Goal: Task Accomplishment & Management: Complete application form

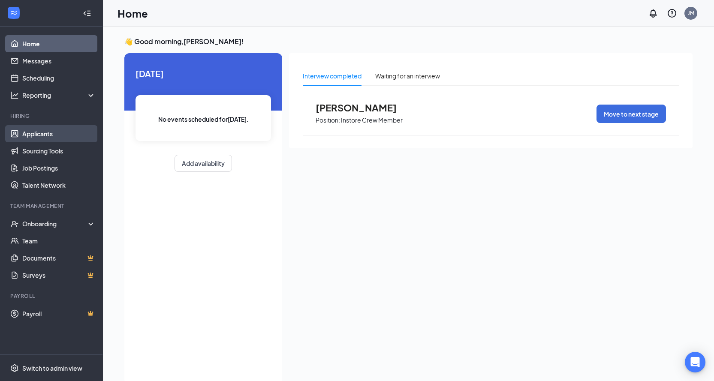
click at [33, 138] on link "Applicants" at bounding box center [58, 133] width 73 height 17
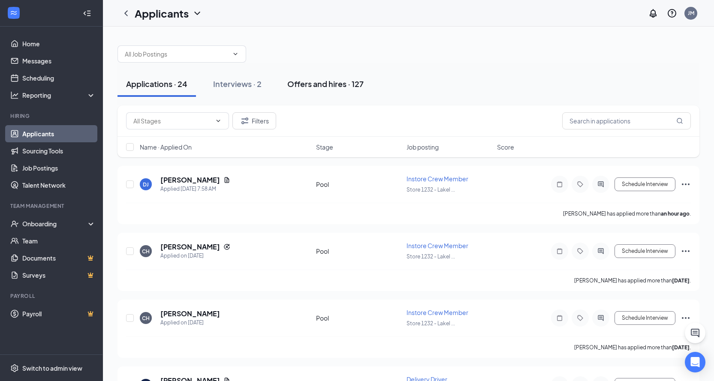
click at [316, 85] on div "Offers and hires · 127" at bounding box center [326, 84] width 76 height 11
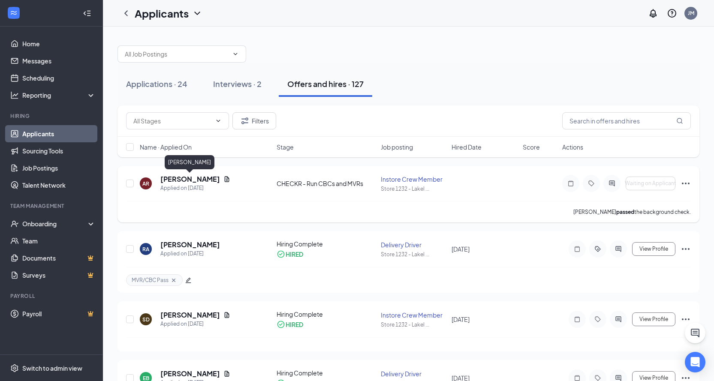
click at [188, 178] on h5 "[PERSON_NAME]" at bounding box center [190, 179] width 60 height 9
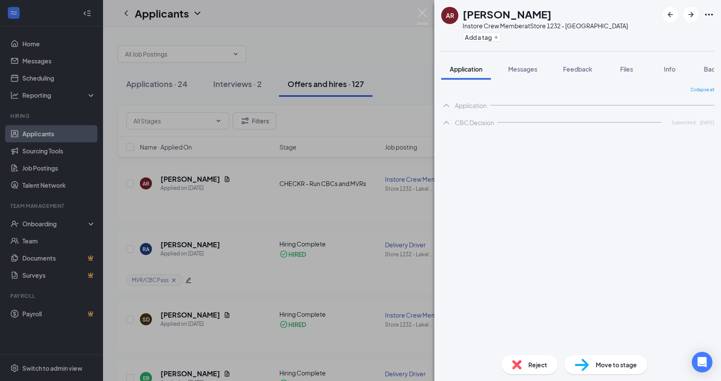
click at [629, 364] on span "Move to stage" at bounding box center [616, 364] width 41 height 9
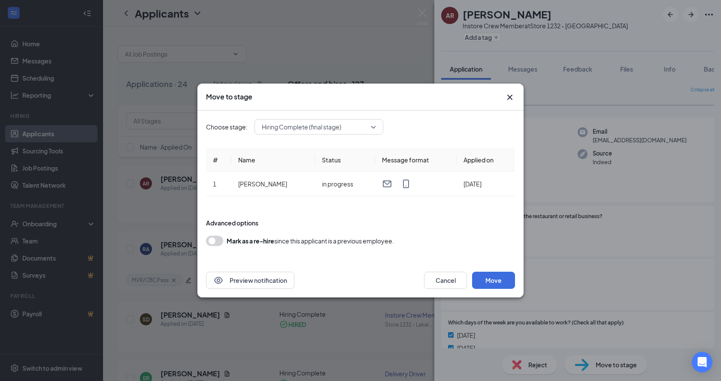
click at [507, 95] on icon "Cross" at bounding box center [510, 97] width 10 height 10
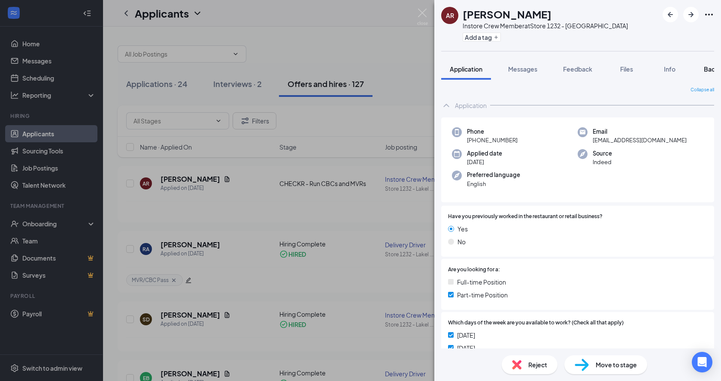
click at [707, 67] on span "Background" at bounding box center [721, 69] width 35 height 8
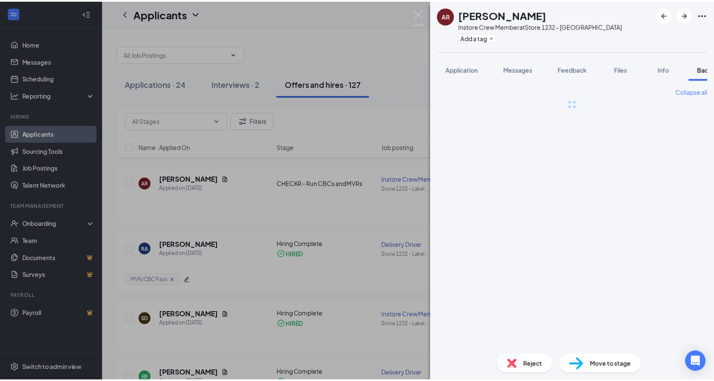
scroll to position [0, 35]
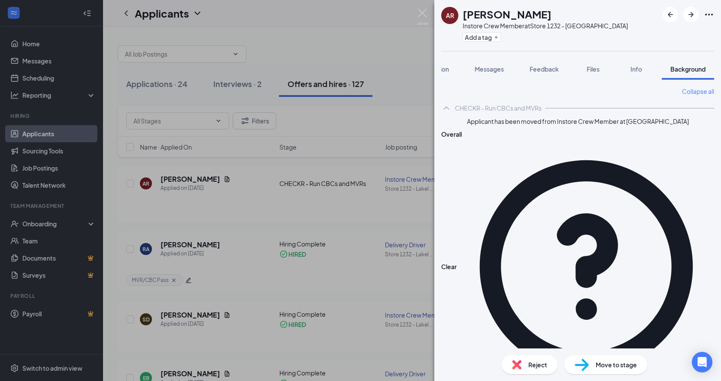
click at [255, 146] on div "AR [PERSON_NAME] Instore Crew Member at Store 1232 - Lakeland Add a tag Applica…" at bounding box center [360, 190] width 721 height 381
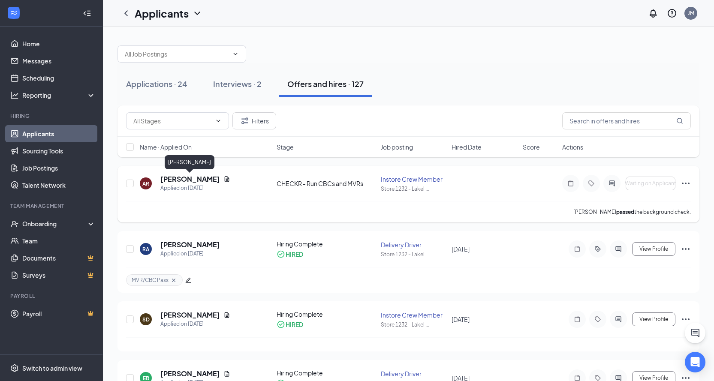
click at [183, 181] on h5 "[PERSON_NAME]" at bounding box center [190, 179] width 60 height 9
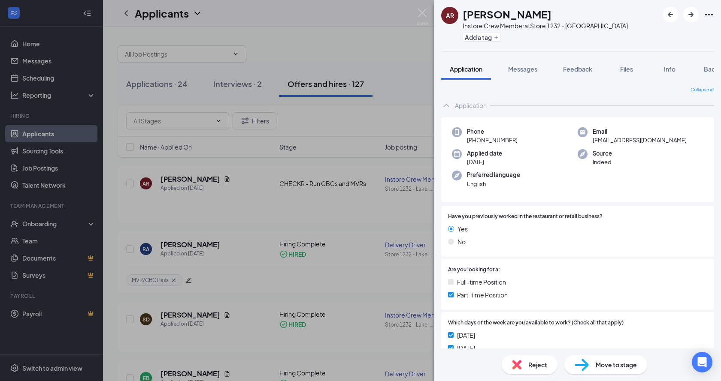
click at [593, 362] on div "Move to stage" at bounding box center [605, 365] width 83 height 19
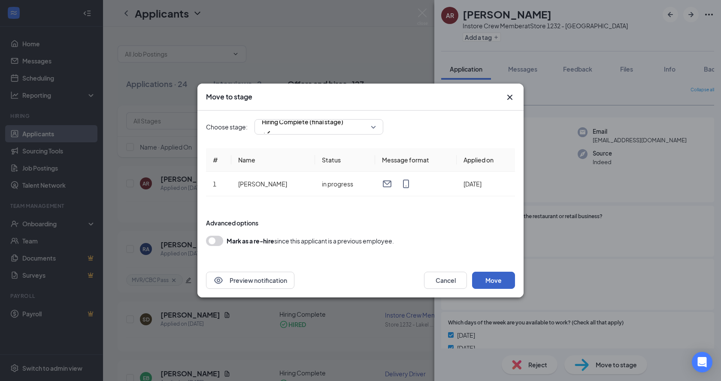
click at [497, 278] on button "Move" at bounding box center [493, 280] width 43 height 17
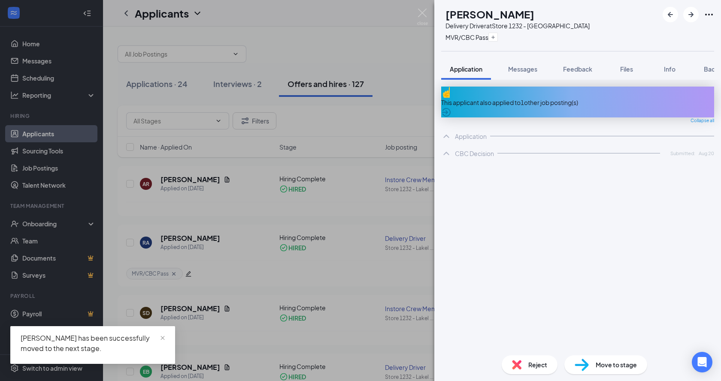
click at [42, 224] on div "RA [PERSON_NAME] Delivery Driver at Store 1232 - Lakeland MVR/CBC Pass Applicat…" at bounding box center [360, 190] width 721 height 381
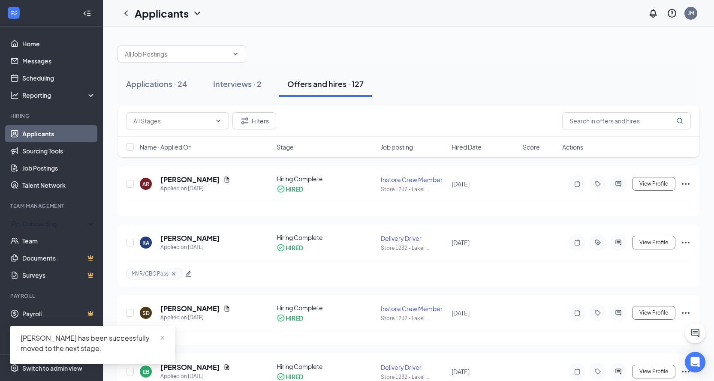
click at [42, 224] on div "Onboarding" at bounding box center [55, 224] width 66 height 9
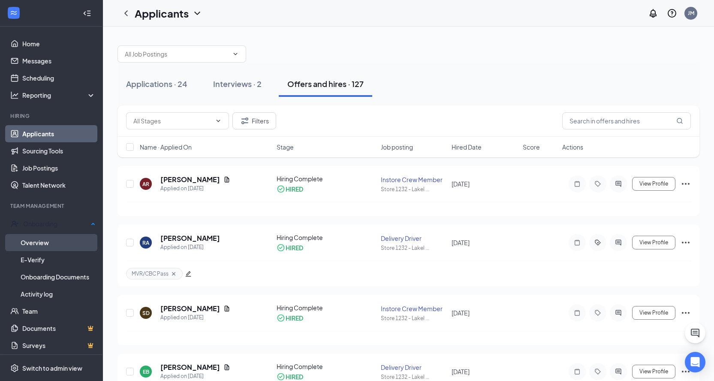
click at [31, 242] on link "Overview" at bounding box center [58, 242] width 75 height 17
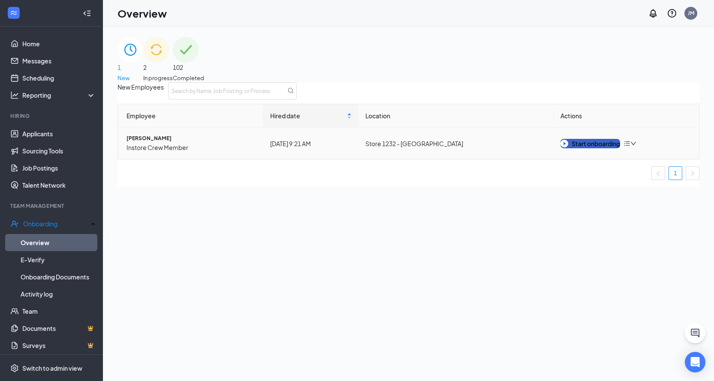
click at [604, 148] on div "Start onboarding" at bounding box center [591, 143] width 60 height 9
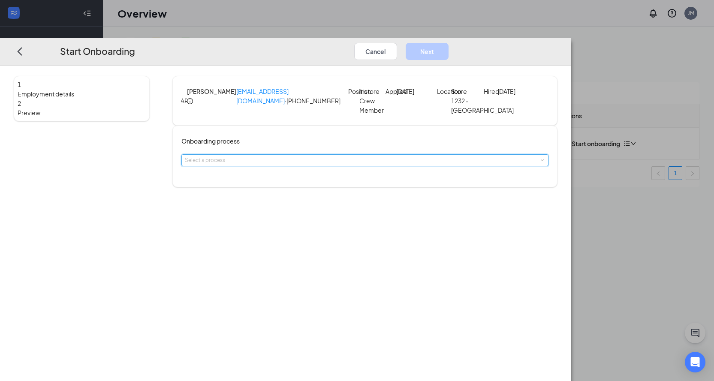
click at [309, 166] on div "Select a process" at bounding box center [365, 160] width 360 height 11
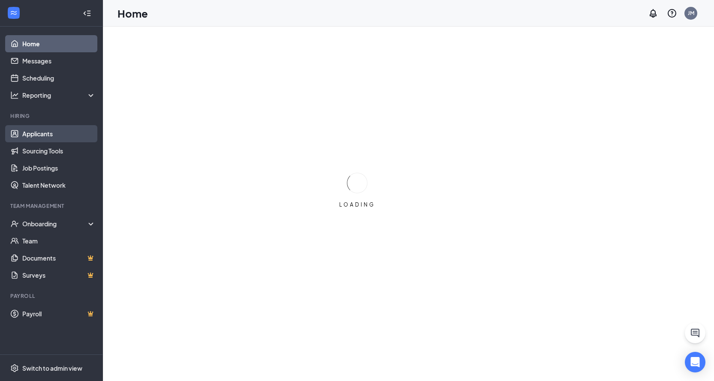
click at [50, 134] on link "Applicants" at bounding box center [58, 133] width 73 height 17
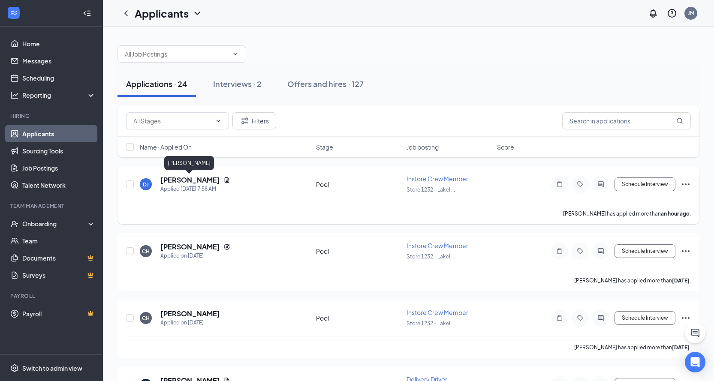
click at [182, 179] on h5 "[PERSON_NAME]" at bounding box center [190, 180] width 60 height 9
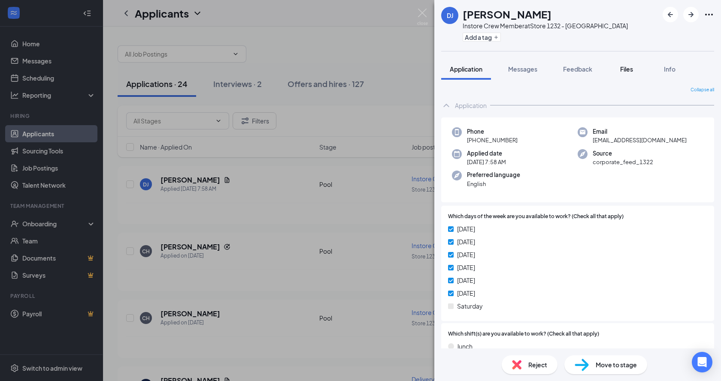
click at [624, 74] on button "Files" at bounding box center [626, 68] width 34 height 21
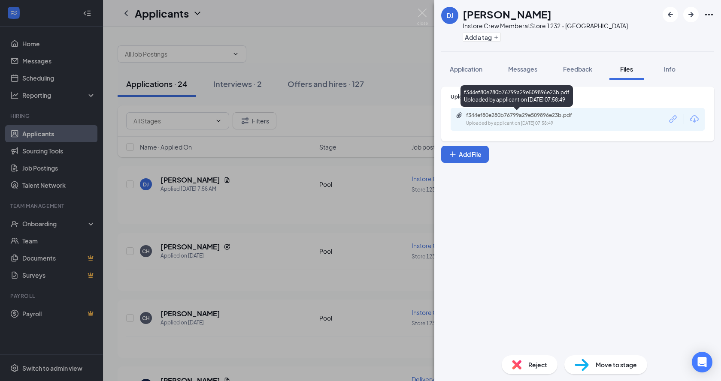
click at [524, 118] on div "f344ef80e280b76799a29e509896e23b.pdf" at bounding box center [526, 115] width 120 height 7
click at [458, 69] on span "Application" at bounding box center [466, 69] width 33 height 8
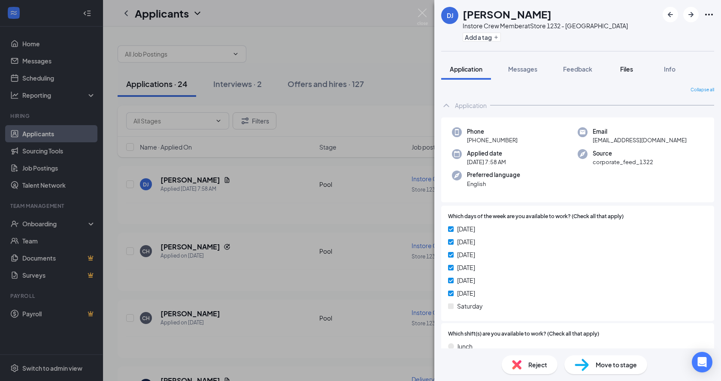
click at [628, 71] on span "Files" at bounding box center [626, 69] width 13 height 8
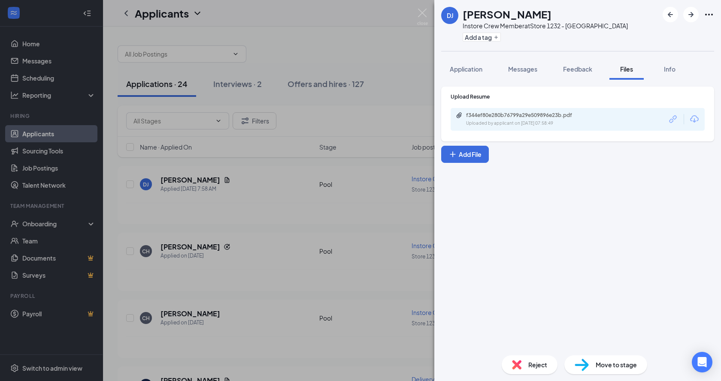
click at [354, 167] on div "DJ destiny jackson Instore Crew Member at Store 1232 - Lakeland Add a tag Appli…" at bounding box center [360, 190] width 721 height 381
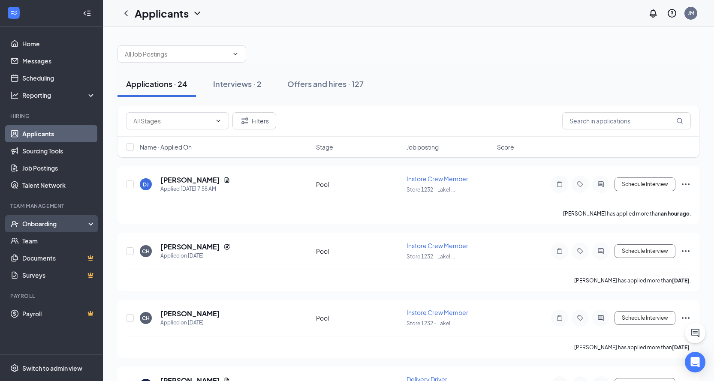
click at [29, 228] on div "Onboarding" at bounding box center [55, 224] width 66 height 9
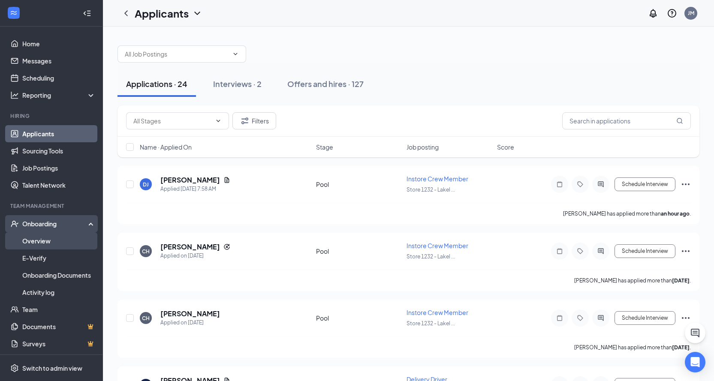
click at [50, 243] on link "Overview" at bounding box center [58, 241] width 73 height 17
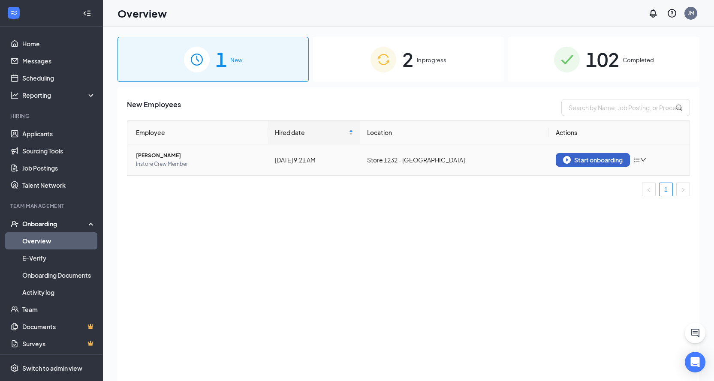
click at [584, 163] on div "Start onboarding" at bounding box center [593, 160] width 60 height 8
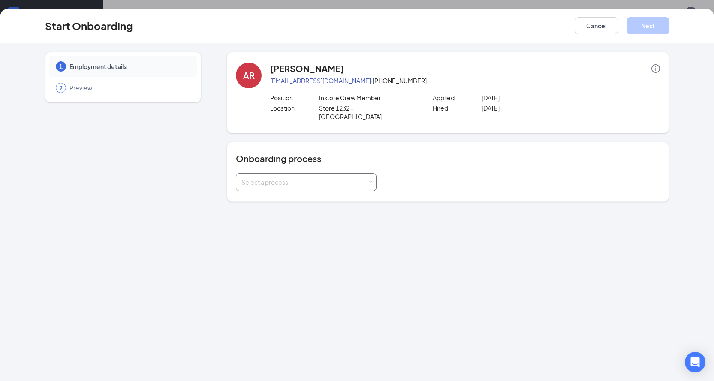
click at [324, 178] on div "Select a process" at bounding box center [305, 182] width 126 height 9
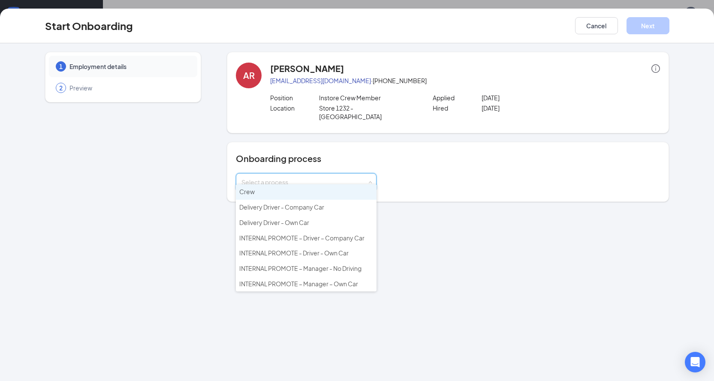
click at [286, 194] on li "Crew" at bounding box center [306, 192] width 141 height 15
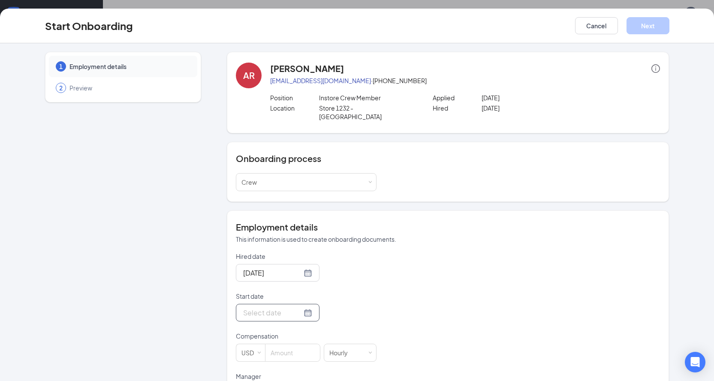
click at [266, 311] on div at bounding box center [278, 313] width 84 height 18
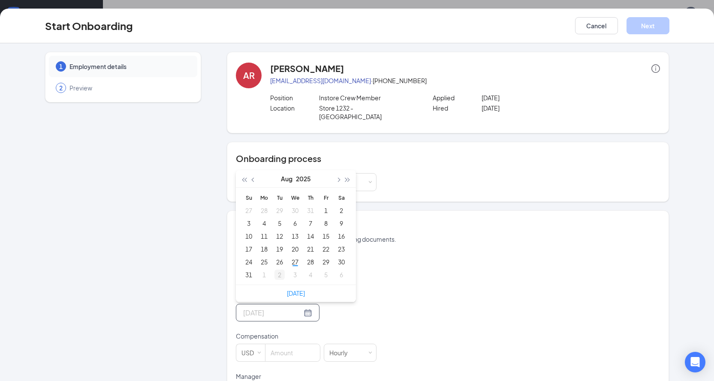
type input "Sep 2, 2025"
click at [275, 270] on div "2" at bounding box center [280, 275] width 10 height 10
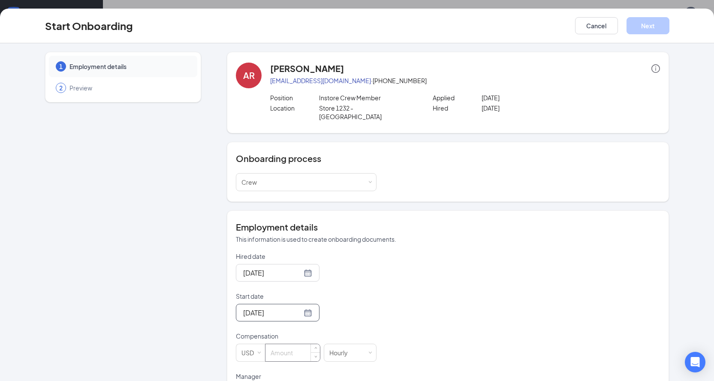
click at [278, 347] on input at bounding box center [293, 353] width 54 height 17
click at [315, 348] on span "Increase Value" at bounding box center [316, 349] width 3 height 3
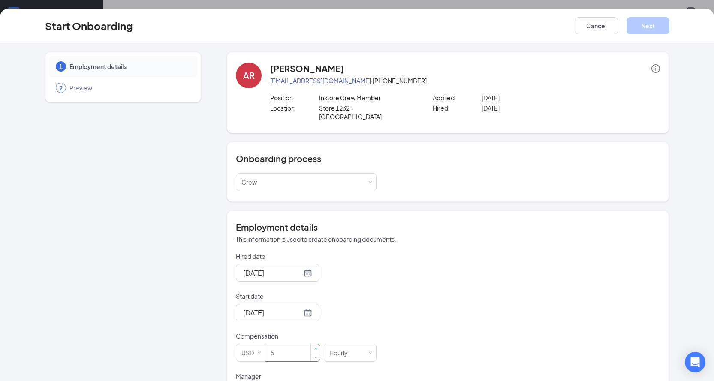
click at [315, 348] on span "Increase Value" at bounding box center [316, 349] width 3 height 3
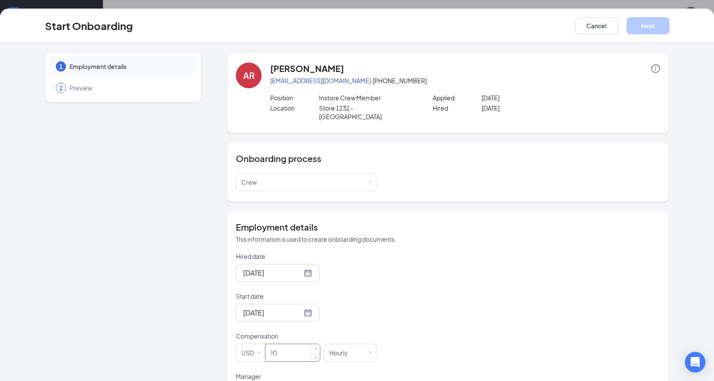
click at [315, 348] on span "Increase Value" at bounding box center [316, 349] width 3 height 3
type input "13"
click at [315, 348] on span "Increase Value" at bounding box center [316, 349] width 3 height 3
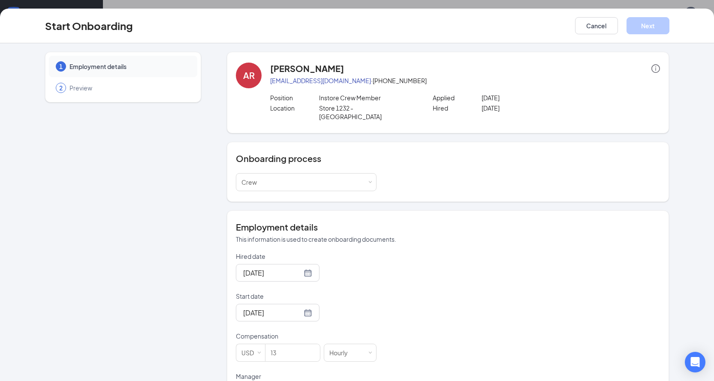
click at [322, 312] on div "Sep 2, 2025" at bounding box center [306, 313] width 141 height 18
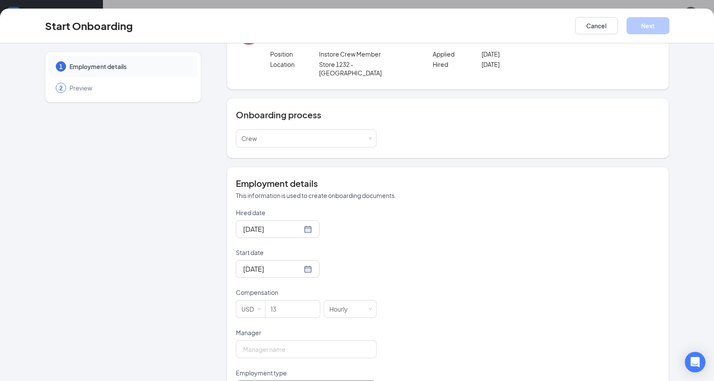
scroll to position [122, 0]
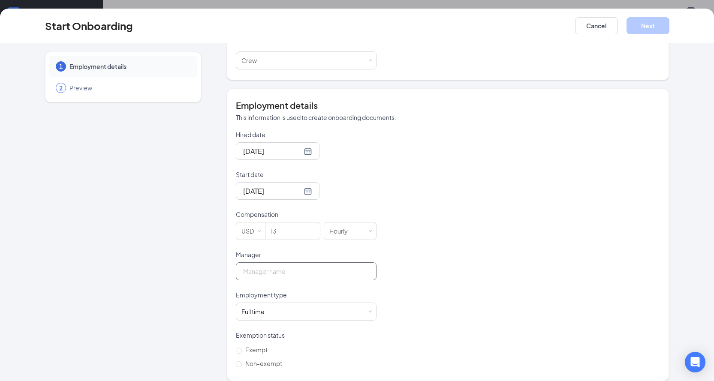
click at [282, 263] on input "Manager" at bounding box center [306, 272] width 141 height 18
type input "Joshua McGlaughlin"
click at [269, 305] on div "Full time Works 30+ hours per week and is reasonably expected to work" at bounding box center [307, 311] width 130 height 17
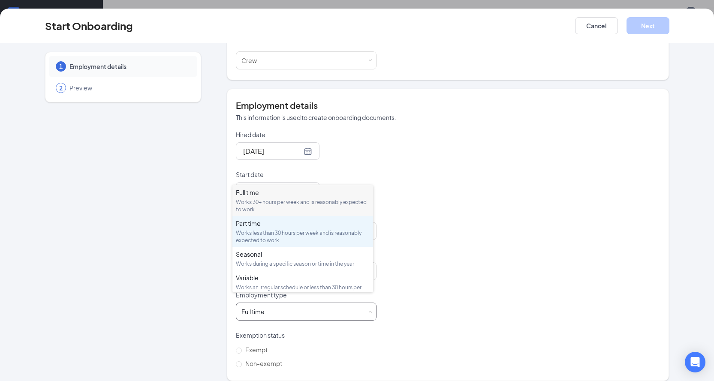
click at [263, 237] on div "Works less than 30 hours per week and is reasonably expected to work" at bounding box center [303, 237] width 134 height 15
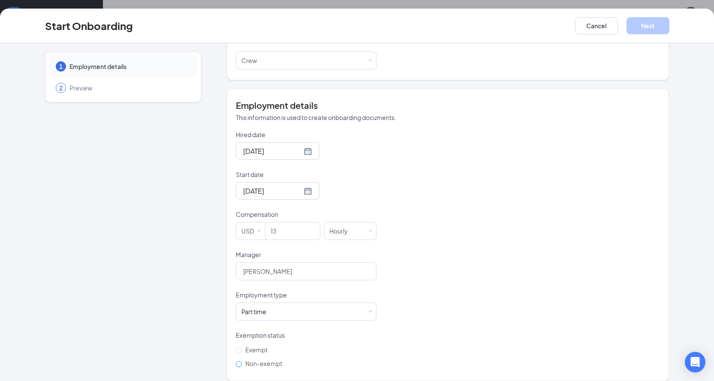
click at [260, 360] on span "Non-exempt" at bounding box center [264, 364] width 44 height 8
click at [242, 362] on input "Non-exempt" at bounding box center [239, 365] width 6 height 6
radio input "true"
click at [645, 26] on button "Next" at bounding box center [648, 25] width 43 height 17
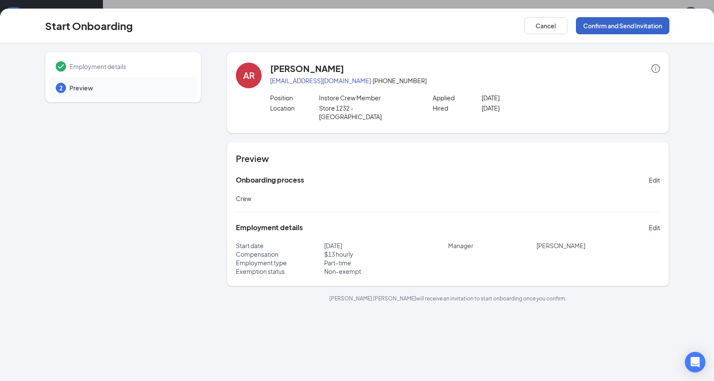
click at [624, 27] on button "Confirm and Send Invitation" at bounding box center [623, 25] width 94 height 17
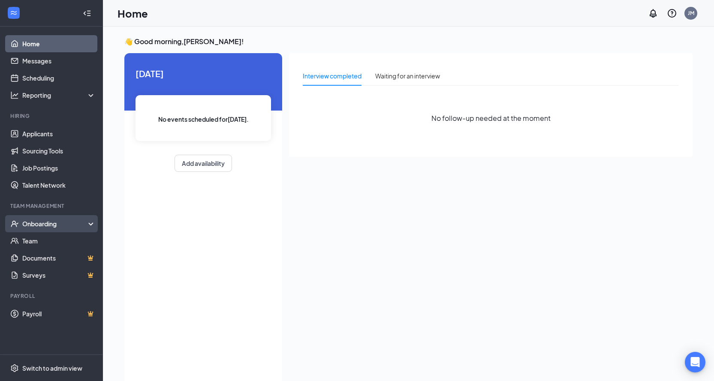
click at [35, 225] on div "Onboarding" at bounding box center [55, 224] width 66 height 9
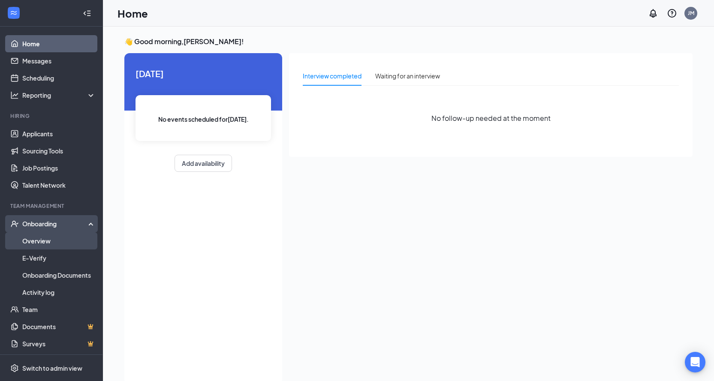
click at [37, 239] on link "Overview" at bounding box center [58, 241] width 73 height 17
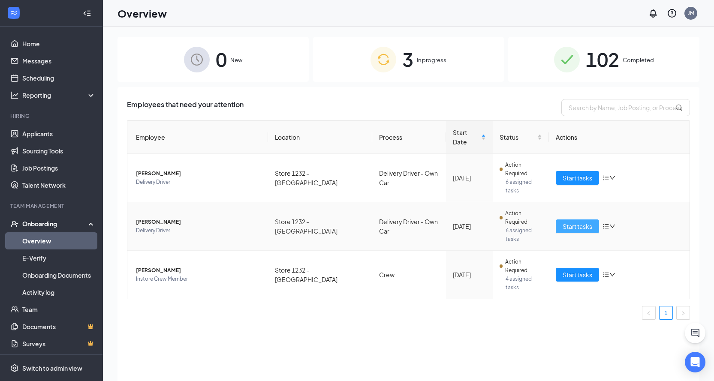
click at [578, 222] on span "Start tasks" at bounding box center [578, 226] width 30 height 9
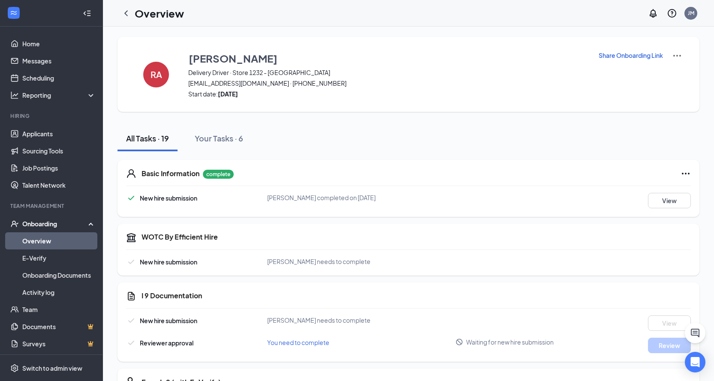
click at [128, 12] on icon "ChevronLeft" at bounding box center [126, 13] width 10 height 10
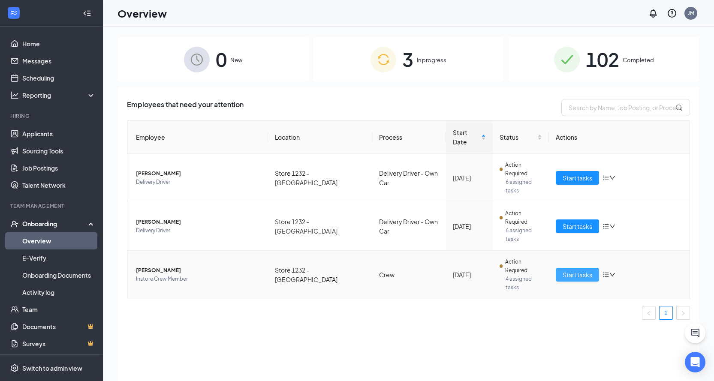
click at [577, 270] on span "Start tasks" at bounding box center [578, 274] width 30 height 9
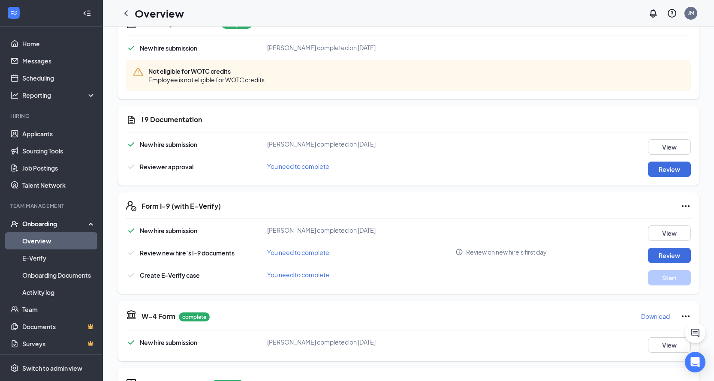
scroll to position [215, 0]
click at [651, 172] on button "Review" at bounding box center [669, 168] width 43 height 15
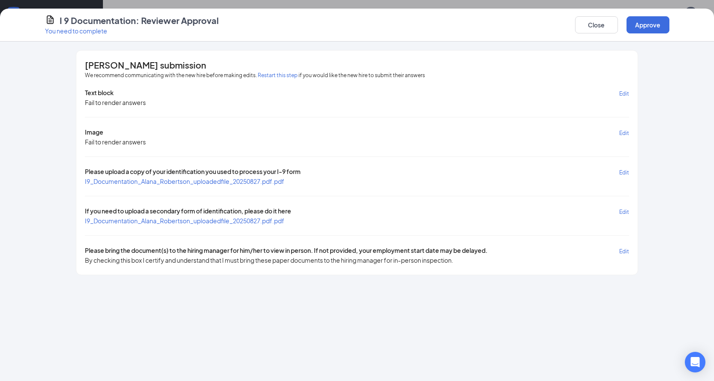
click at [145, 180] on span "I9_Documentation_Alana_Robertson_uploadedfile_20250827.pdf.pdf" at bounding box center [185, 182] width 200 height 8
click at [186, 221] on span "I9_Documentation_Alana_Robertson_uploadedfile_20250827.pdf.pdf" at bounding box center [185, 221] width 200 height 8
click at [639, 26] on button "Approve" at bounding box center [648, 24] width 43 height 17
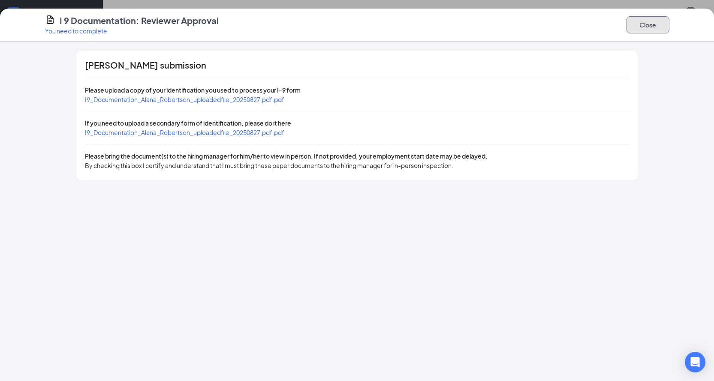
click at [637, 26] on button "Close" at bounding box center [648, 24] width 43 height 17
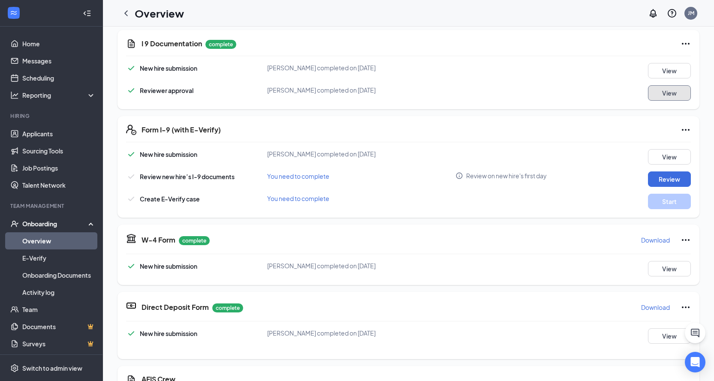
scroll to position [300, 0]
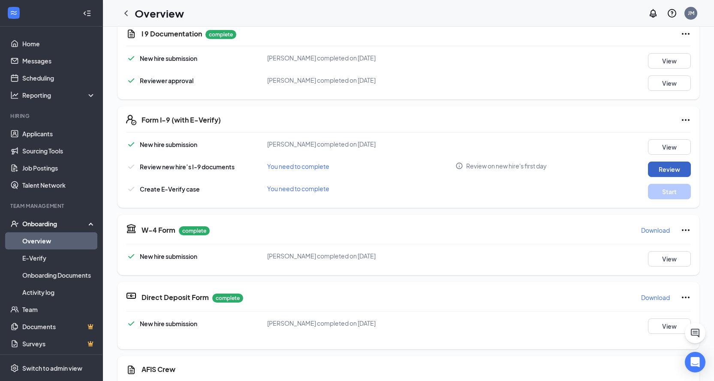
click at [650, 170] on button "Review" at bounding box center [669, 169] width 43 height 15
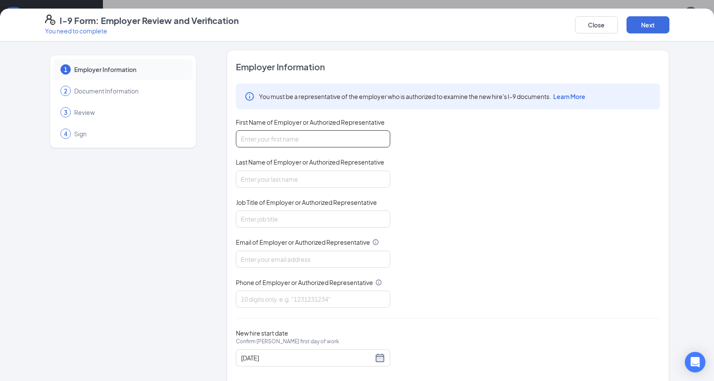
click at [311, 132] on input "First Name of Employer or Authorized Representative" at bounding box center [313, 138] width 154 height 17
type input "Joshua"
click at [306, 177] on input "Last Name of Employer or Authorized Representative" at bounding box center [313, 179] width 154 height 17
type input "Mcglaughlin"
click at [290, 218] on input "Job Title of Employer or Authorized Representative" at bounding box center [313, 219] width 154 height 17
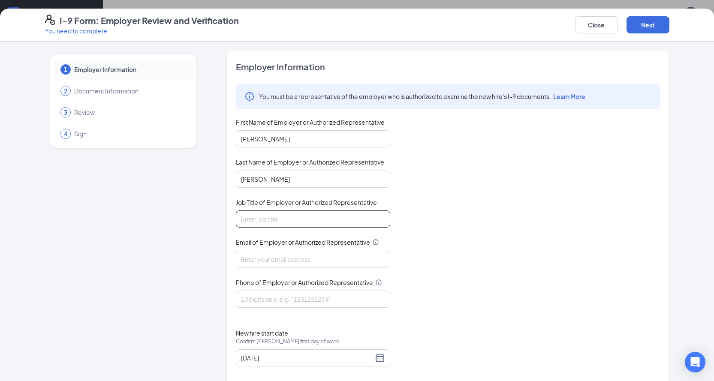
type input "General Manager"
click at [286, 254] on input "Email of Employer or Authorized Representative" at bounding box center [313, 259] width 154 height 17
type input "Joshuamcglaughlin@gmail.com"
click at [284, 294] on input "Phone of Employer or Authorized Representative" at bounding box center [313, 299] width 154 height 17
type input "9014870155"
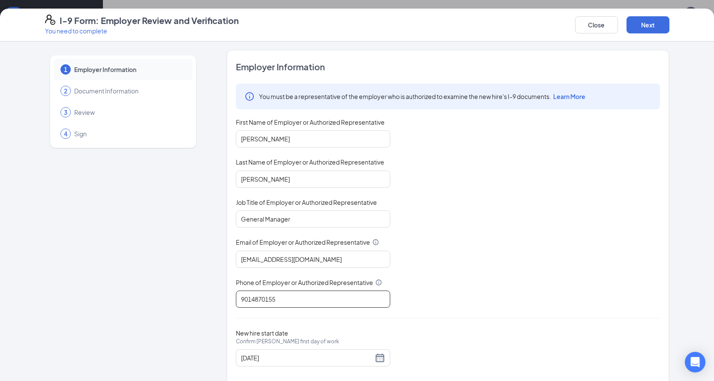
scroll to position [15, 0]
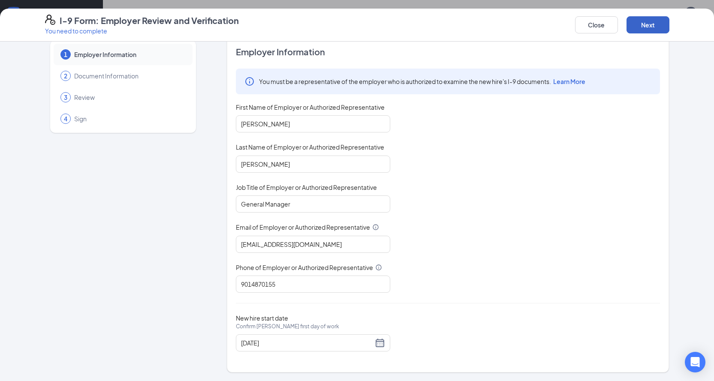
click at [651, 23] on button "Next" at bounding box center [648, 24] width 43 height 17
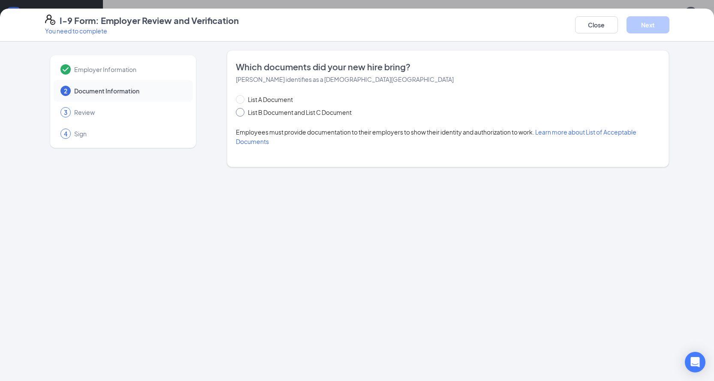
click at [239, 115] on span at bounding box center [240, 112] width 9 height 9
click at [239, 114] on input "List B Document and List C Document" at bounding box center [239, 111] width 6 height 6
radio input "true"
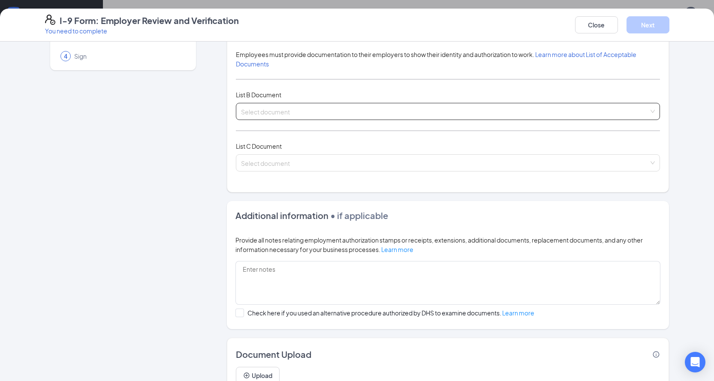
scroll to position [116, 0]
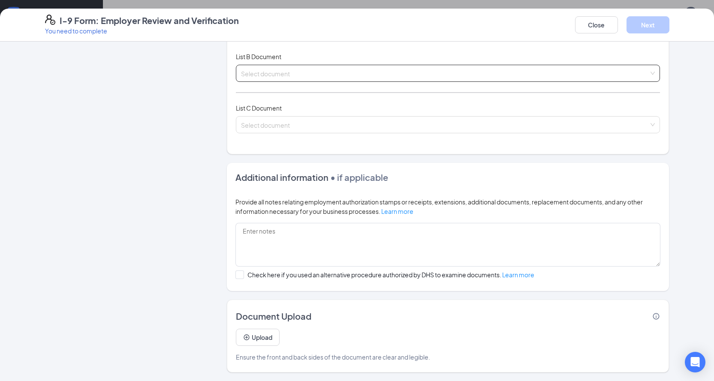
click at [284, 69] on input "search" at bounding box center [445, 71] width 408 height 13
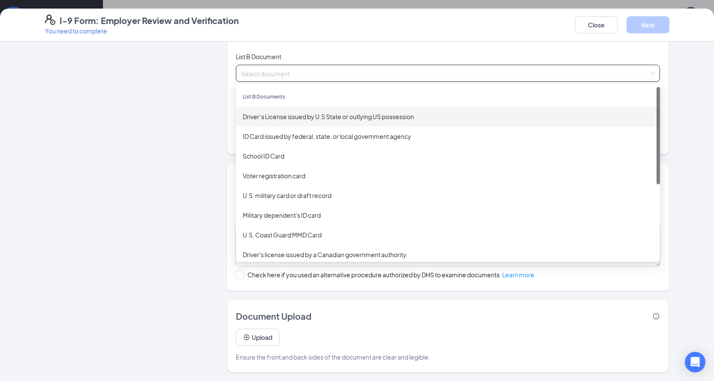
click at [289, 120] on div "Driver’s License issued by U.S State or outlying US possession" at bounding box center [448, 116] width 411 height 9
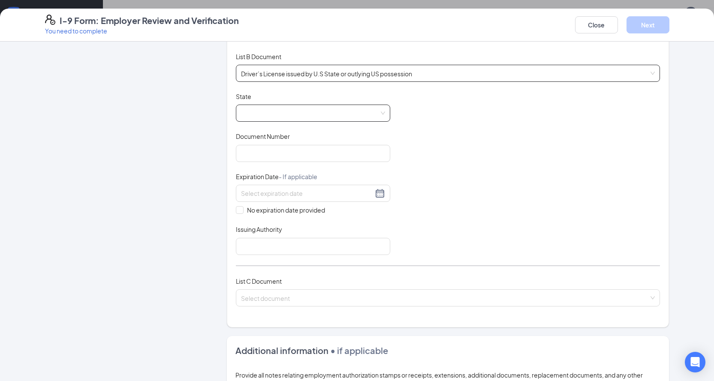
click at [287, 112] on span at bounding box center [313, 113] width 144 height 16
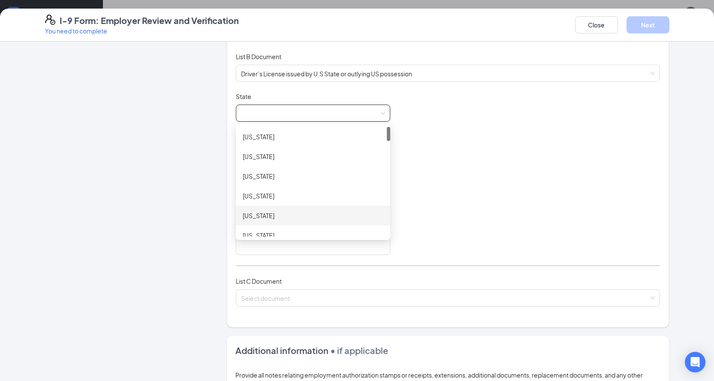
click at [263, 212] on div "Arkansas" at bounding box center [313, 215] width 141 height 9
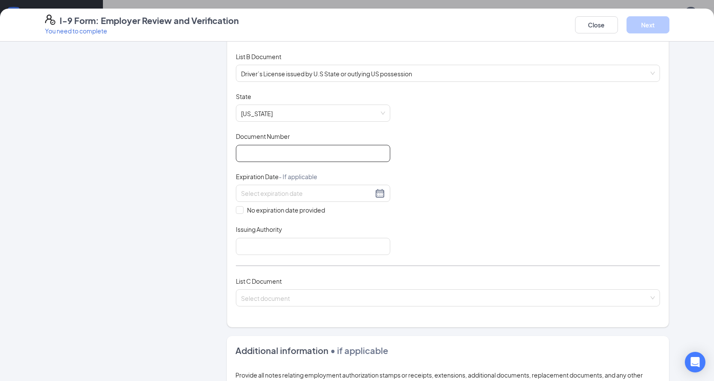
click at [263, 151] on input "Document Number" at bounding box center [313, 153] width 154 height 17
click at [265, 157] on input "Document Number" at bounding box center [313, 153] width 154 height 17
click at [289, 154] on input "944773" at bounding box center [313, 153] width 154 height 17
click at [259, 153] on input "9447733512" at bounding box center [313, 153] width 154 height 17
type input "944773512"
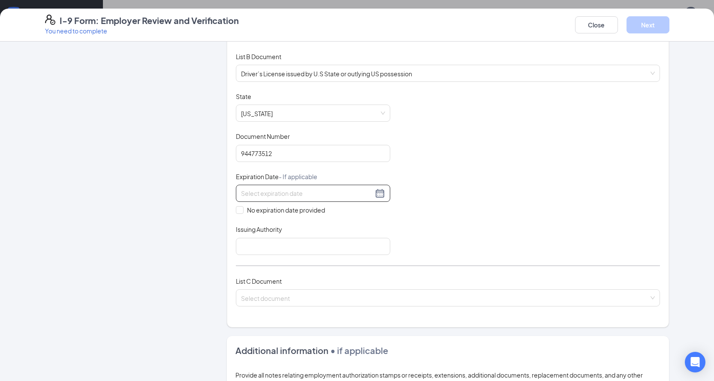
click at [263, 194] on input at bounding box center [307, 193] width 132 height 9
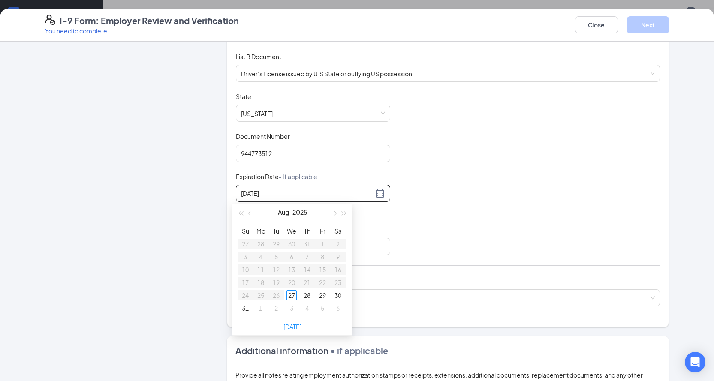
type input "08/27/2025"
click at [337, 214] on button "button" at bounding box center [334, 212] width 9 height 17
click at [336, 214] on span "button" at bounding box center [335, 214] width 4 height 4
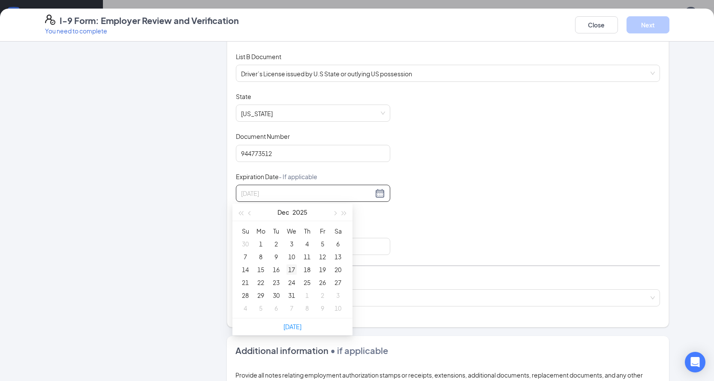
type input "12/17/2025"
click at [292, 270] on div "17" at bounding box center [292, 270] width 10 height 10
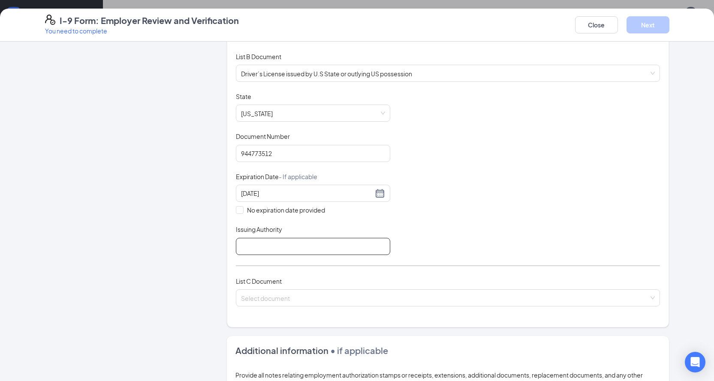
click at [286, 245] on input "Issuing Authority" at bounding box center [313, 246] width 154 height 17
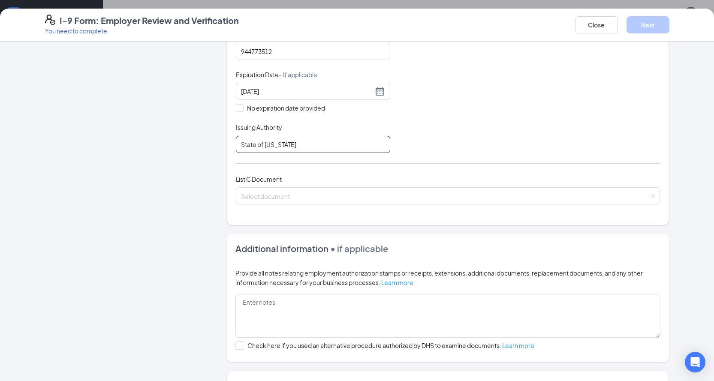
scroll to position [245, 0]
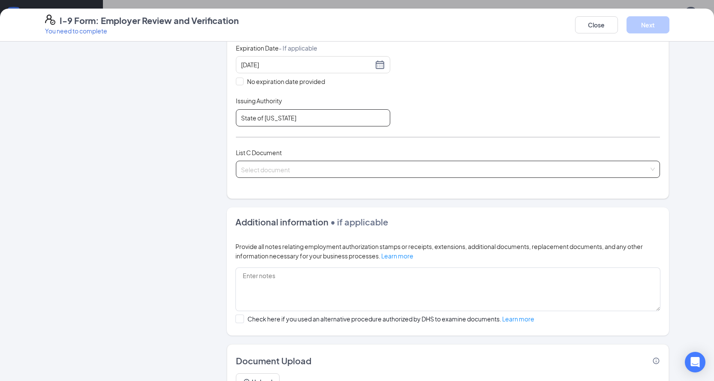
type input "State of Arkansas"
click at [327, 167] on input "search" at bounding box center [445, 167] width 408 height 13
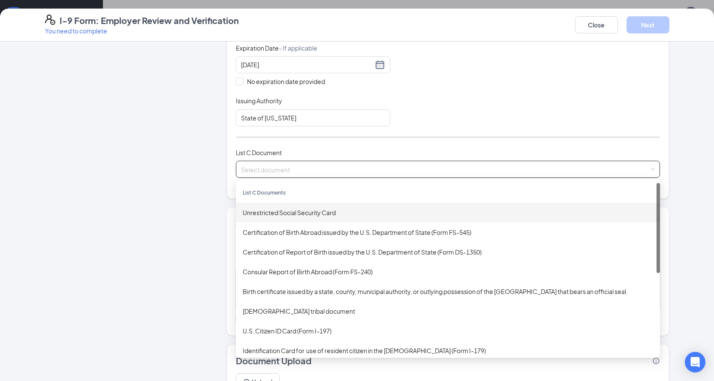
click at [310, 213] on div "Unrestricted Social Security Card" at bounding box center [448, 212] width 411 height 9
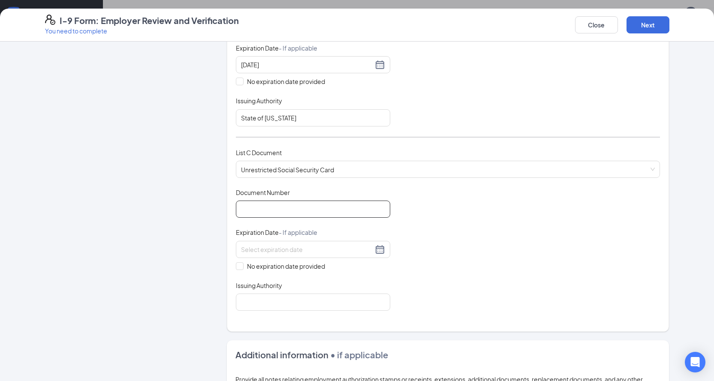
click at [357, 207] on input "Document Number" at bounding box center [313, 209] width 154 height 17
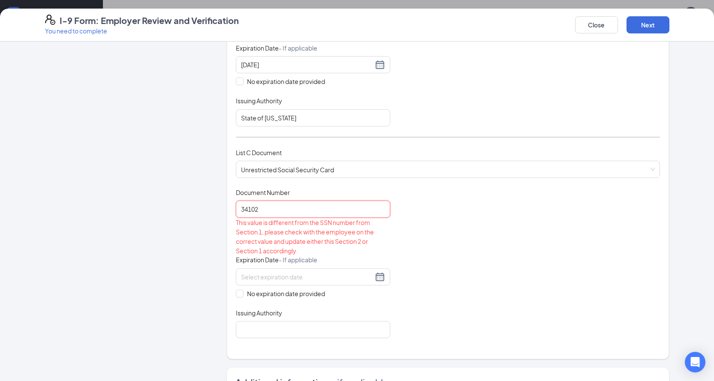
click at [353, 214] on input "34102" at bounding box center [313, 209] width 154 height 17
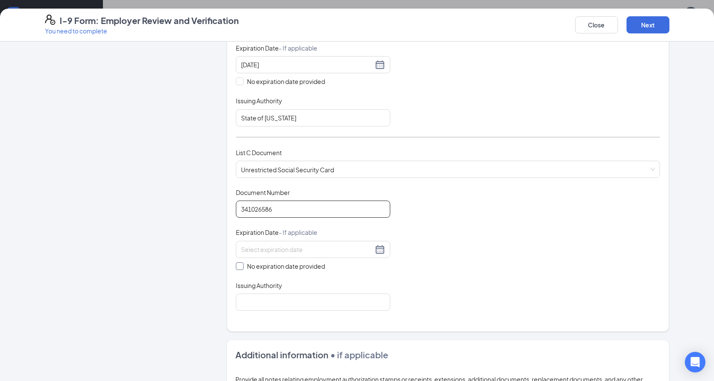
type input "341026586"
click at [236, 268] on input "No expiration date provided" at bounding box center [239, 266] width 6 height 6
checkbox input "true"
click at [260, 306] on input "Issuing Authority" at bounding box center [313, 304] width 154 height 17
type input "SSA"
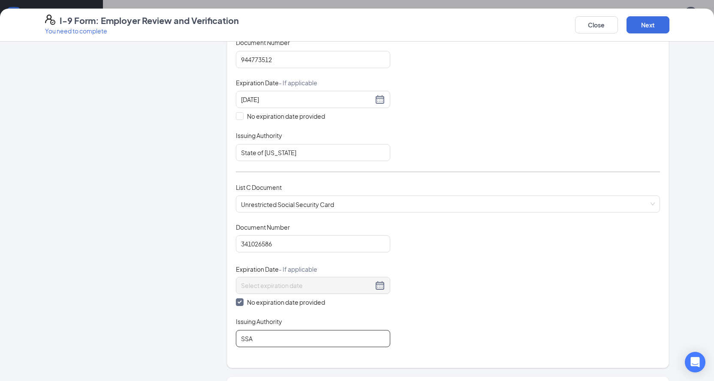
scroll to position [209, 0]
click at [647, 23] on button "Next" at bounding box center [648, 24] width 43 height 17
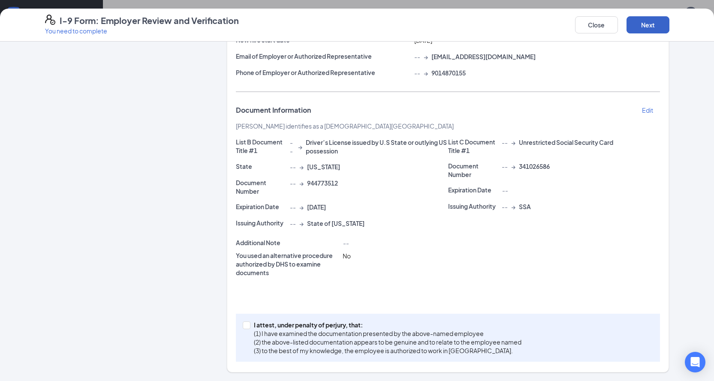
scroll to position [116, 0]
click at [245, 324] on input "I attest, under penalty of perjury, that: (1) I have examined the documentation…" at bounding box center [246, 325] width 6 height 6
checkbox input "true"
click at [648, 22] on button "Next" at bounding box center [648, 24] width 43 height 17
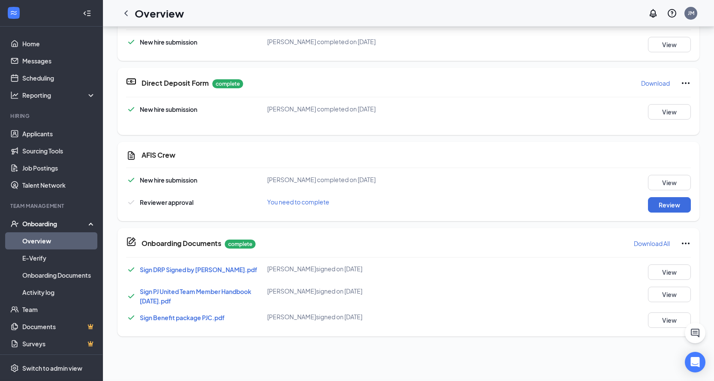
scroll to position [0, 0]
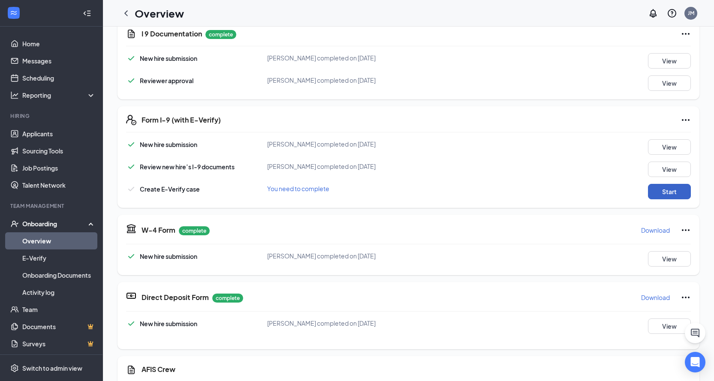
click at [672, 194] on button "Start" at bounding box center [669, 191] width 43 height 15
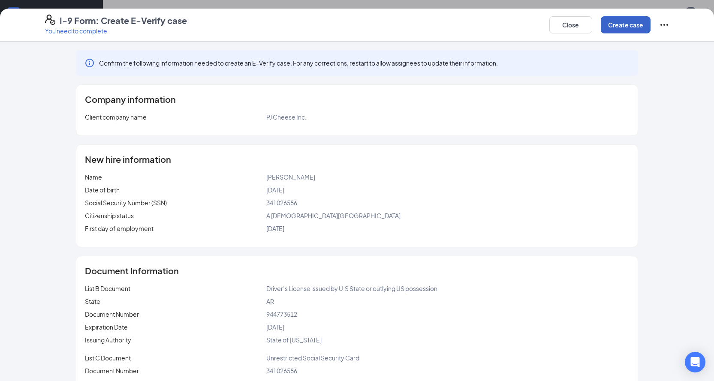
click at [622, 27] on button "Create case" at bounding box center [626, 24] width 50 height 17
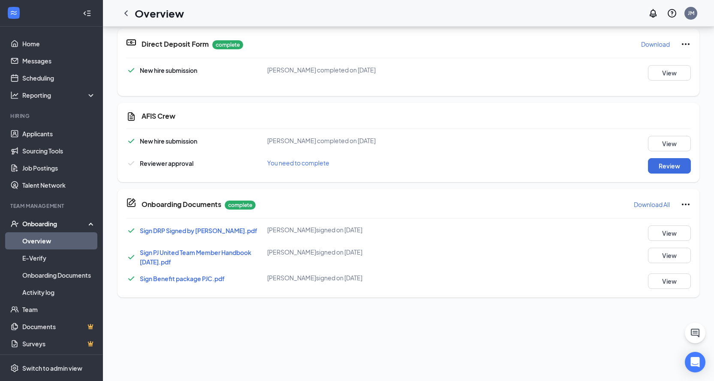
scroll to position [343, 0]
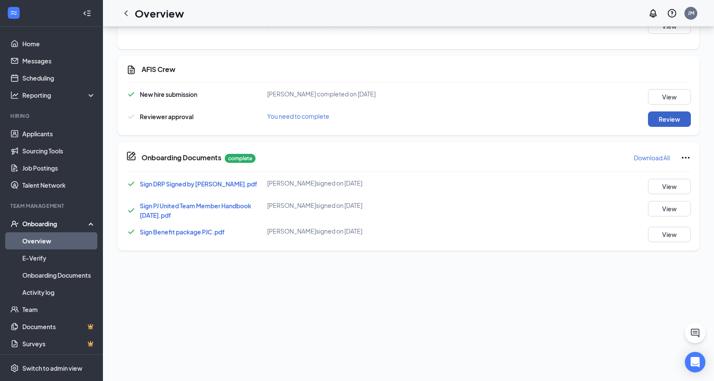
click at [663, 118] on button "Review" at bounding box center [669, 119] width 43 height 15
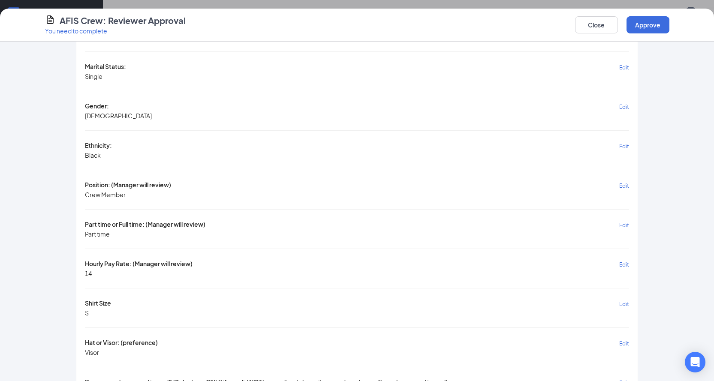
scroll to position [472, 0]
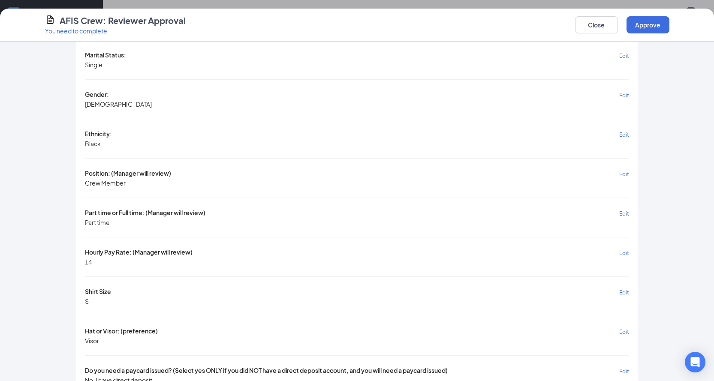
click at [621, 253] on span "Edit" at bounding box center [625, 253] width 10 height 6
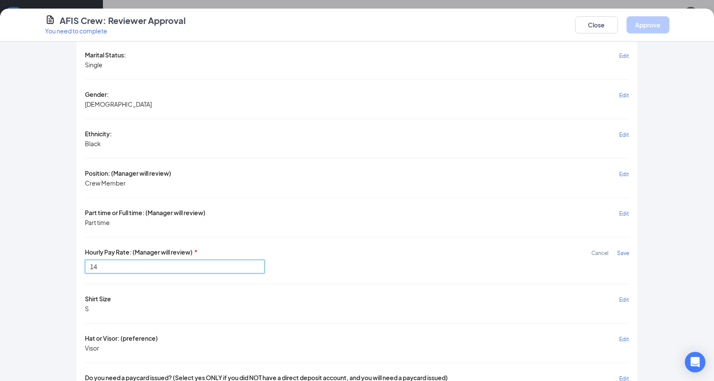
click at [159, 266] on input "14" at bounding box center [175, 267] width 180 height 14
type input "13"
click at [622, 253] on span "Save" at bounding box center [624, 253] width 12 height 6
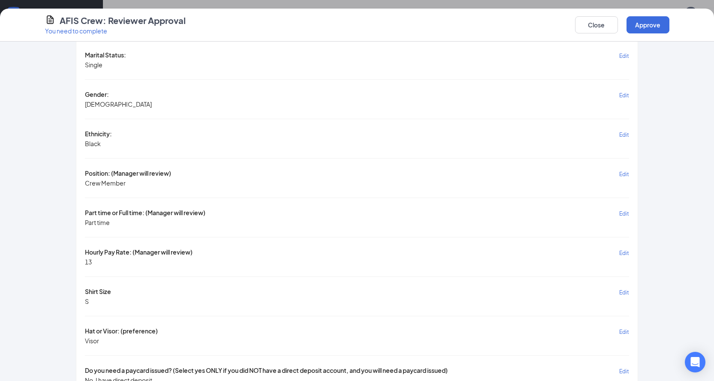
scroll to position [495, 0]
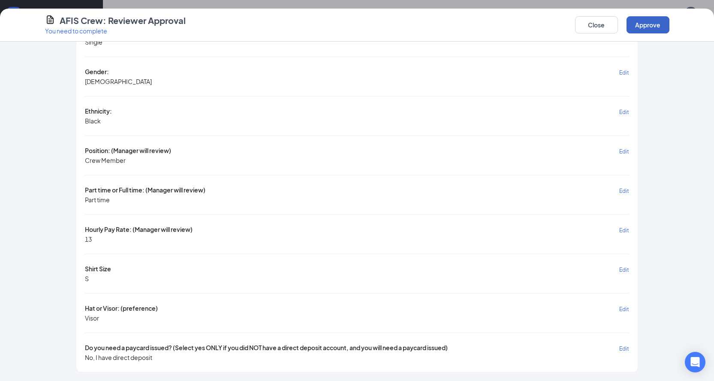
click at [657, 24] on button "Approve" at bounding box center [648, 24] width 43 height 17
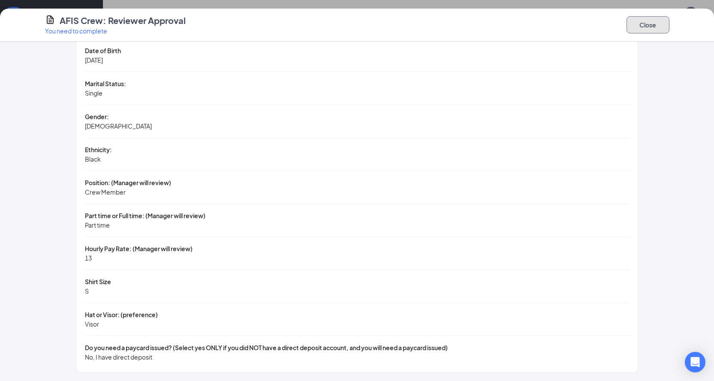
click at [655, 24] on button "Close" at bounding box center [648, 24] width 43 height 17
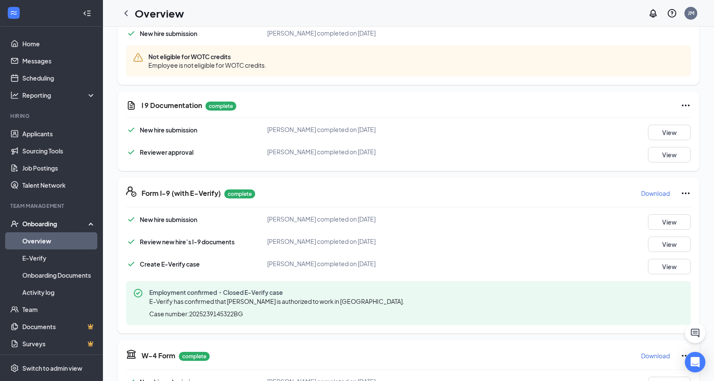
scroll to position [94, 0]
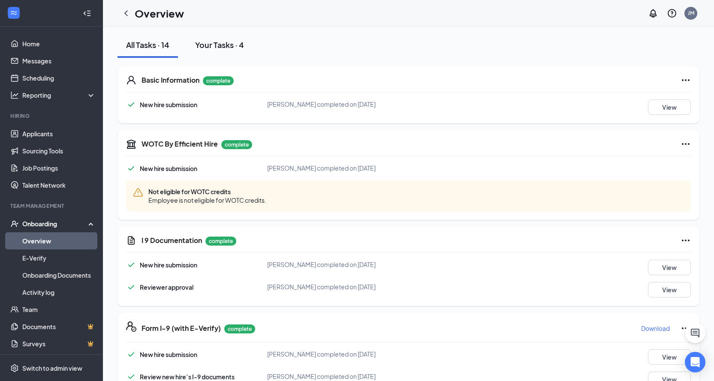
click at [222, 44] on div "Your Tasks · 4" at bounding box center [219, 44] width 49 height 11
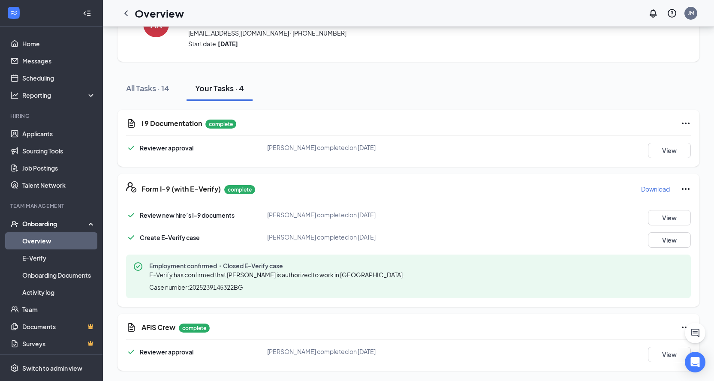
scroll to position [0, 0]
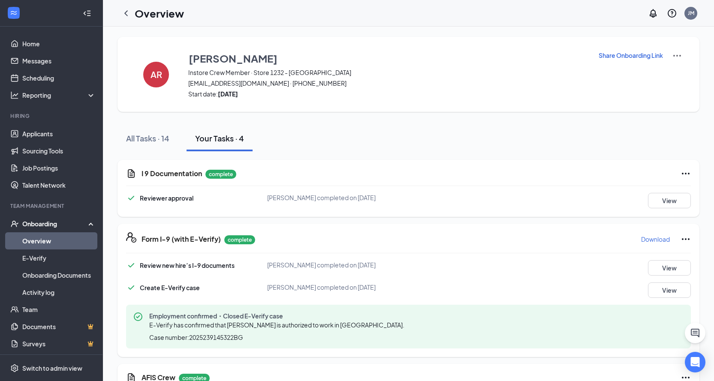
click at [130, 11] on icon "ChevronLeft" at bounding box center [126, 13] width 10 height 10
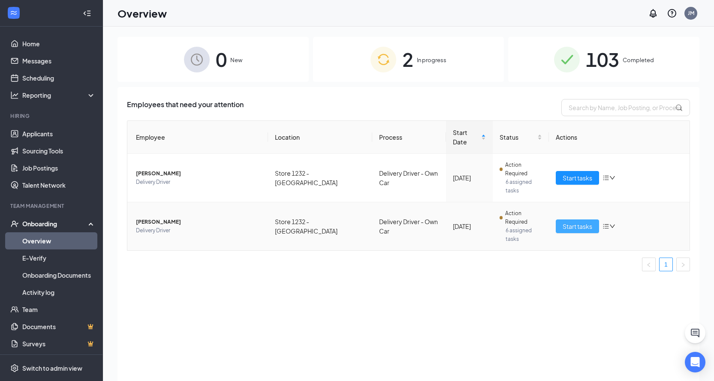
click at [564, 222] on span "Start tasks" at bounding box center [578, 226] width 30 height 9
